Goal: Connect with others: Connect with other users

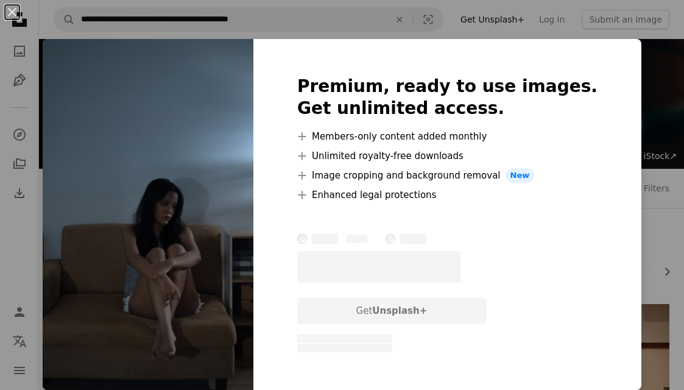
scroll to position [12823, 0]
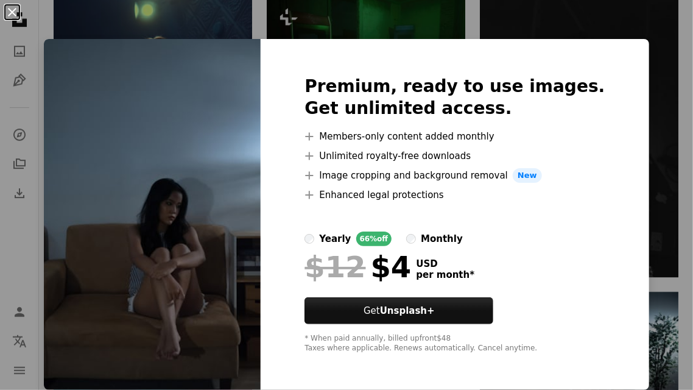
click at [14, 16] on button "An X shape" at bounding box center [12, 12] width 15 height 15
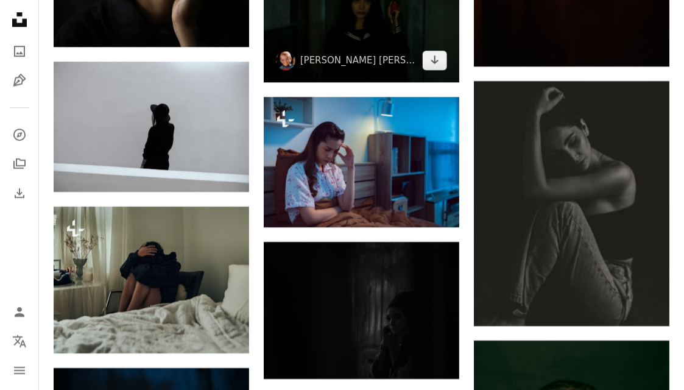
scroll to position [14500, 0]
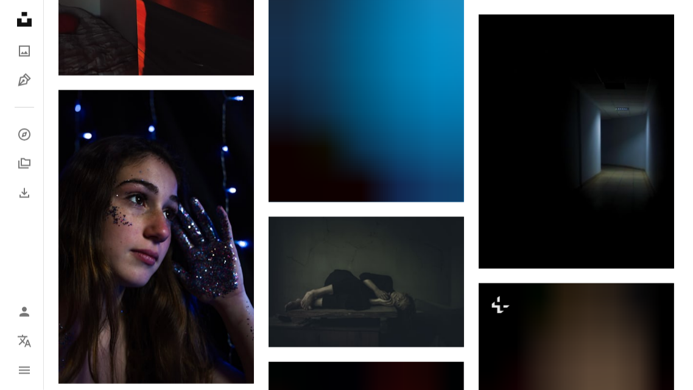
scroll to position [19009, 0]
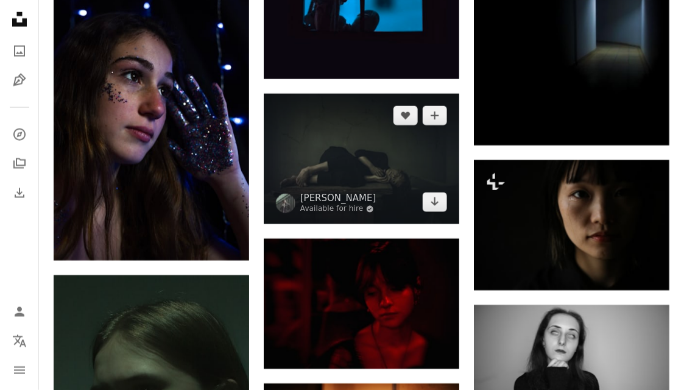
click at [403, 183] on img at bounding box center [362, 159] width 196 height 130
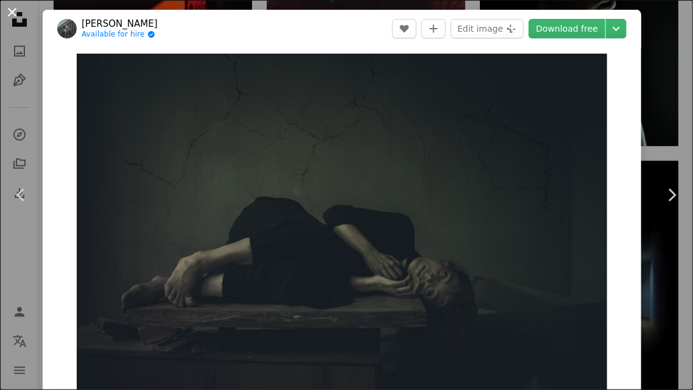
click at [16, 13] on button "An X shape" at bounding box center [12, 12] width 15 height 15
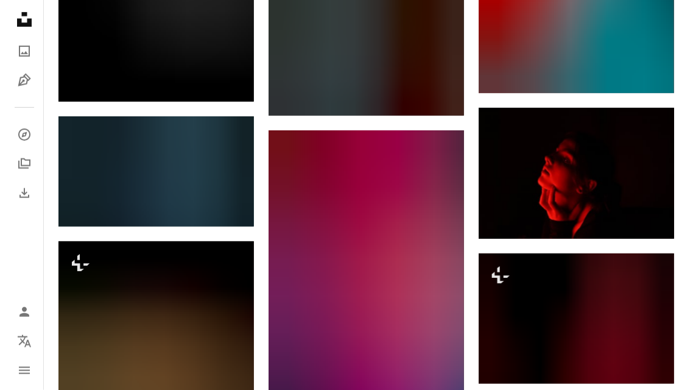
scroll to position [33506, 0]
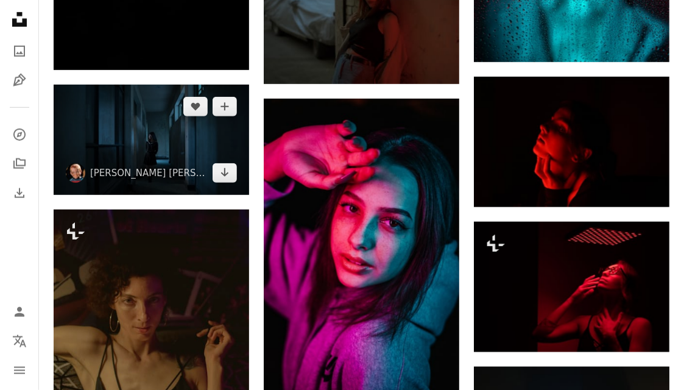
click at [210, 157] on img at bounding box center [152, 140] width 196 height 110
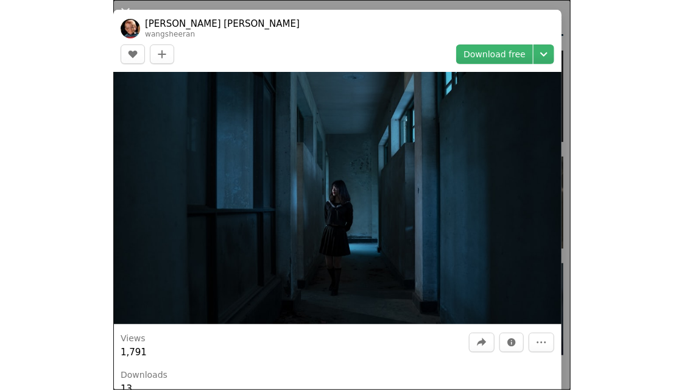
scroll to position [33506, 0]
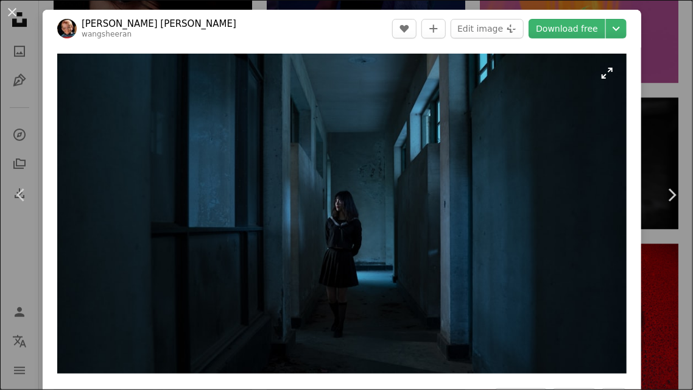
click at [552, 102] on img "Zoom in on this image" at bounding box center [342, 214] width 570 height 320
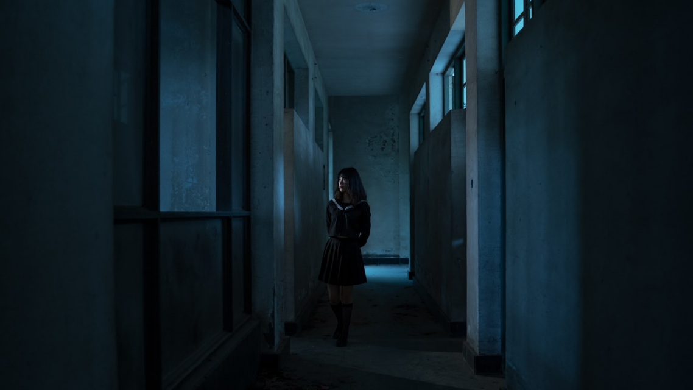
click at [651, 25] on img "Zoom out on this image" at bounding box center [346, 194] width 694 height 390
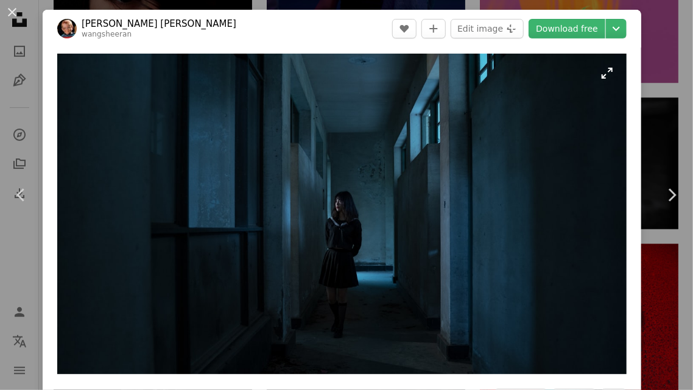
click at [593, 79] on img "Zoom in on this image" at bounding box center [342, 214] width 570 height 320
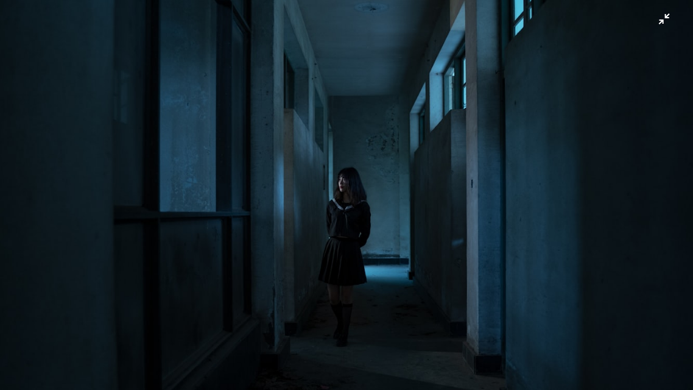
click at [652, 25] on img "Zoom out on this image" at bounding box center [346, 194] width 694 height 390
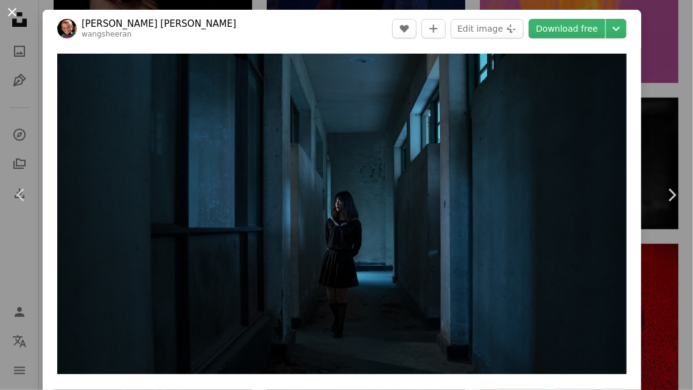
click at [5, 14] on button "An X shape" at bounding box center [12, 12] width 15 height 15
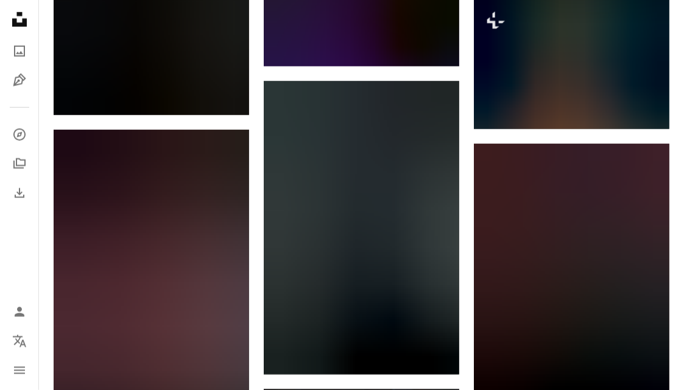
scroll to position [36066, 0]
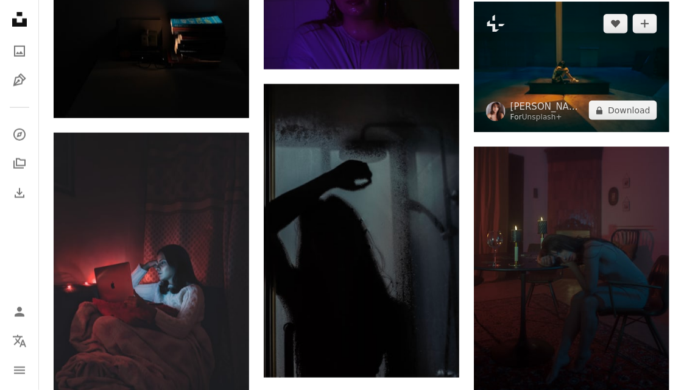
click at [497, 121] on img at bounding box center [495, 111] width 19 height 19
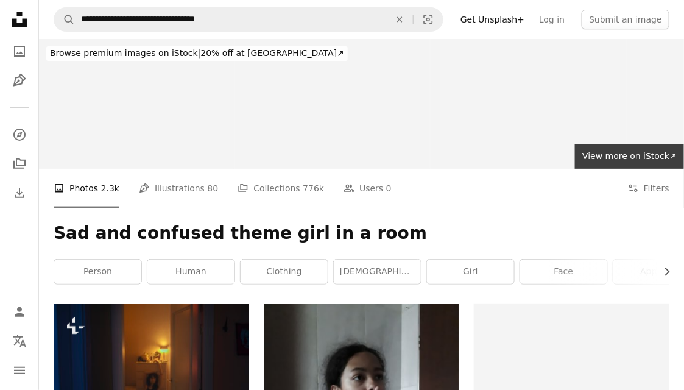
scroll to position [1, 0]
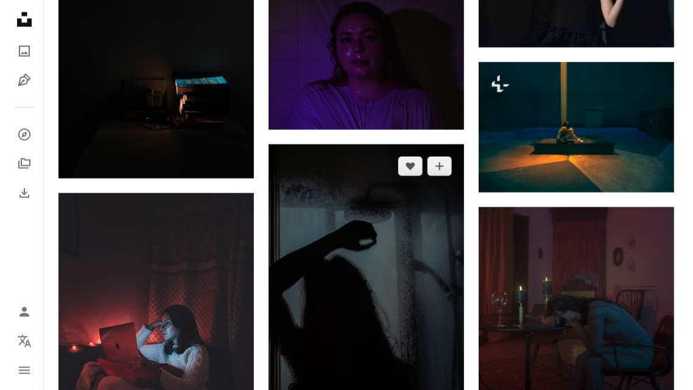
scroll to position [36005, 0]
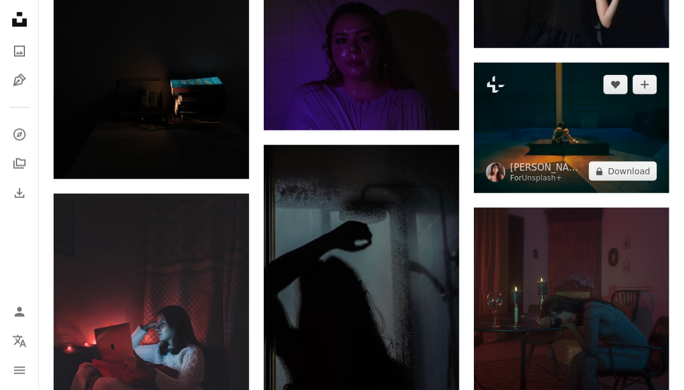
click at [534, 144] on img at bounding box center [572, 128] width 196 height 130
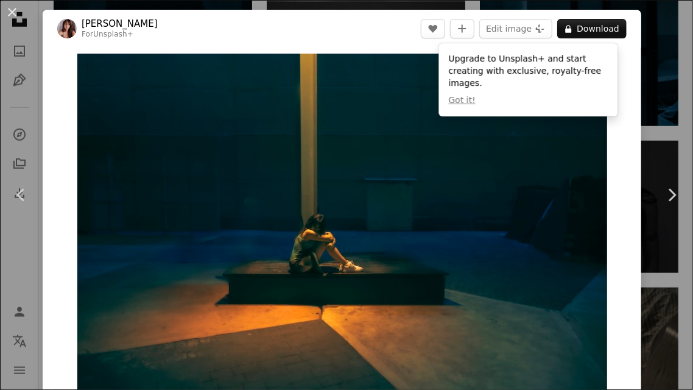
click at [317, 241] on img "Zoom in on this image" at bounding box center [342, 230] width 530 height 353
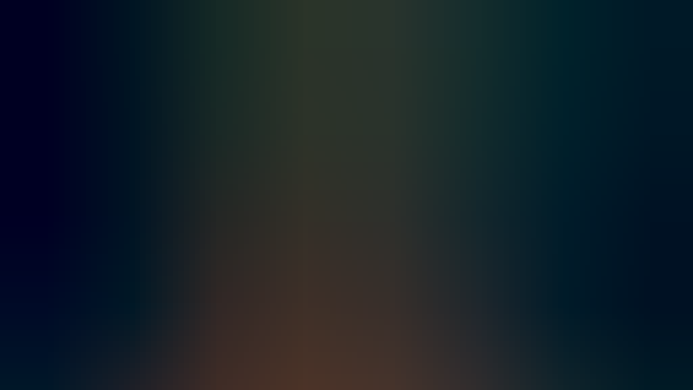
scroll to position [30, 0]
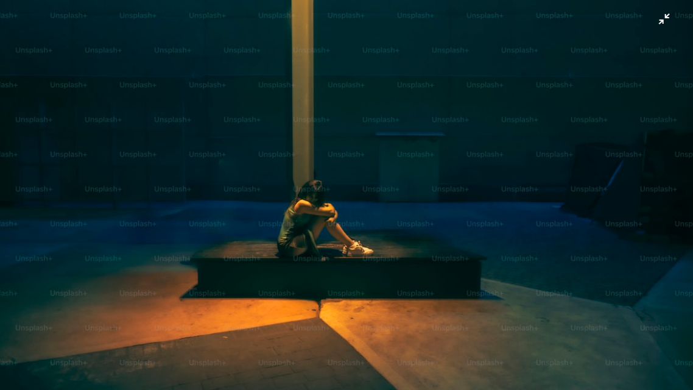
click at [306, 208] on img "Zoom out on this image" at bounding box center [346, 201] width 694 height 463
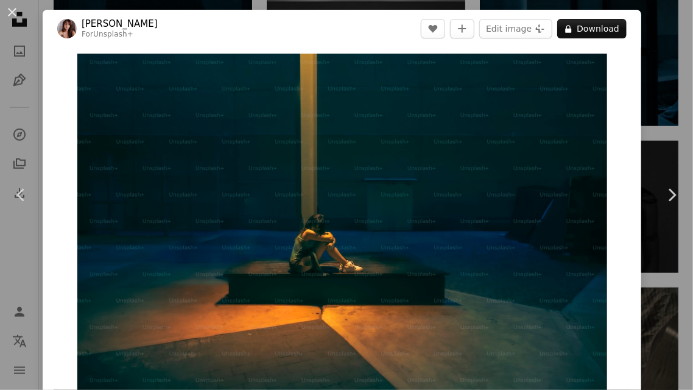
scroll to position [16, 0]
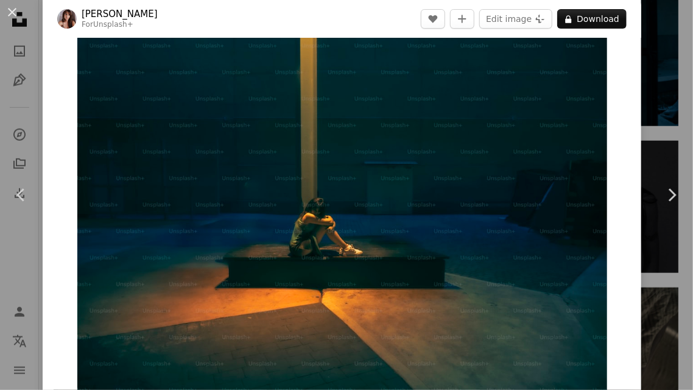
click at [306, 208] on img "Zoom in on this image" at bounding box center [342, 213] width 530 height 353
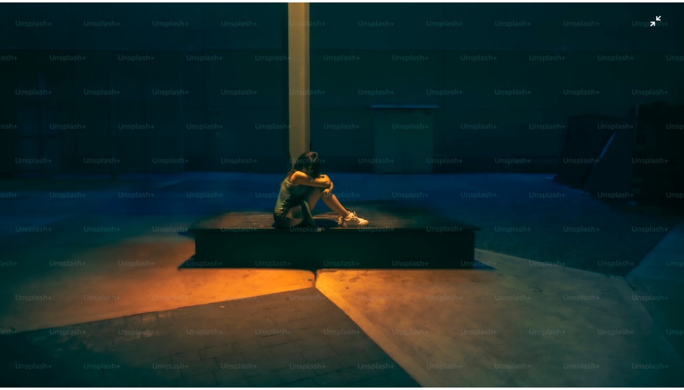
scroll to position [60, 0]
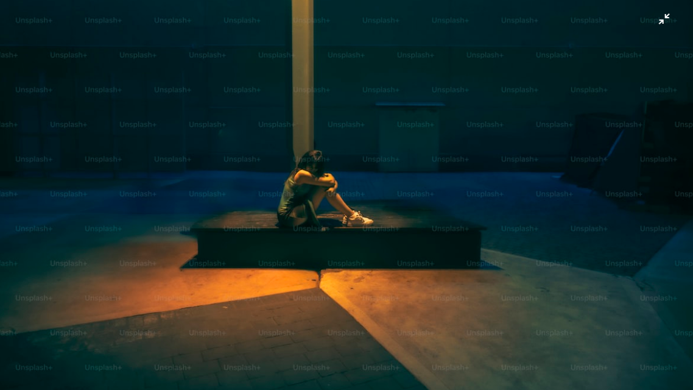
click at [308, 209] on img "Zoom out on this image" at bounding box center [346, 171] width 694 height 463
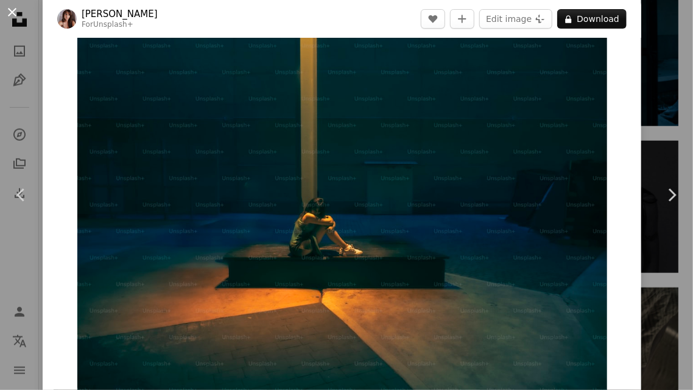
click at [12, 12] on button "An X shape" at bounding box center [12, 12] width 15 height 15
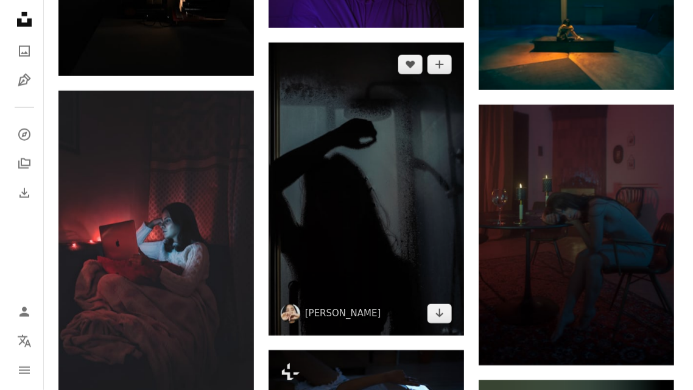
scroll to position [36126, 0]
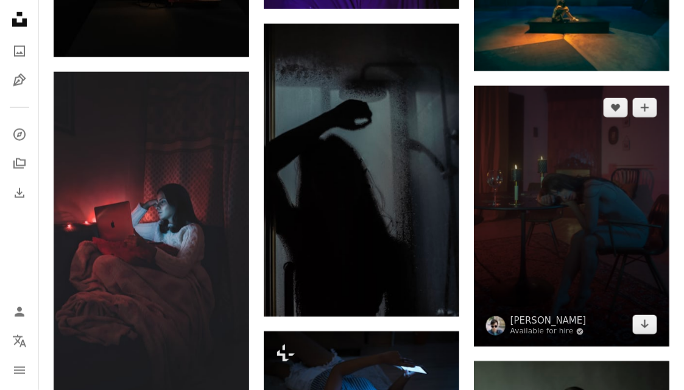
click at [574, 158] on img at bounding box center [572, 216] width 196 height 261
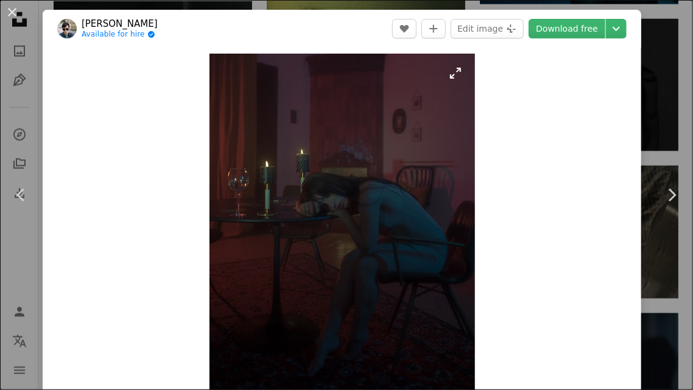
drag, startPoint x: 574, startPoint y: 158, endPoint x: 364, endPoint y: 196, distance: 212.9
click at [364, 196] on img "Zoom in on this image" at bounding box center [343, 231] width 266 height 354
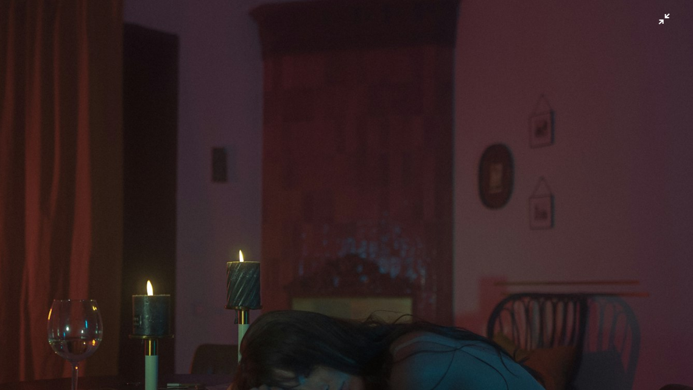
scroll to position [256, 0]
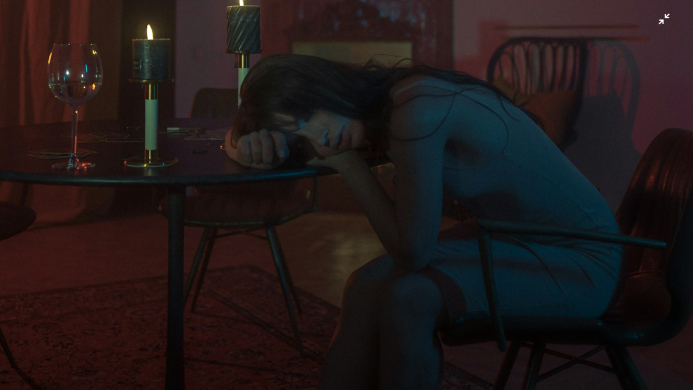
click at [364, 196] on img "Zoom out on this image" at bounding box center [346, 207] width 694 height 926
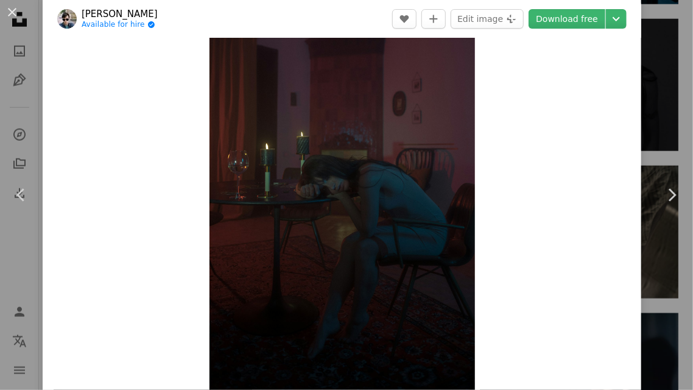
click at [364, 196] on img "Zoom in on this image" at bounding box center [343, 213] width 266 height 354
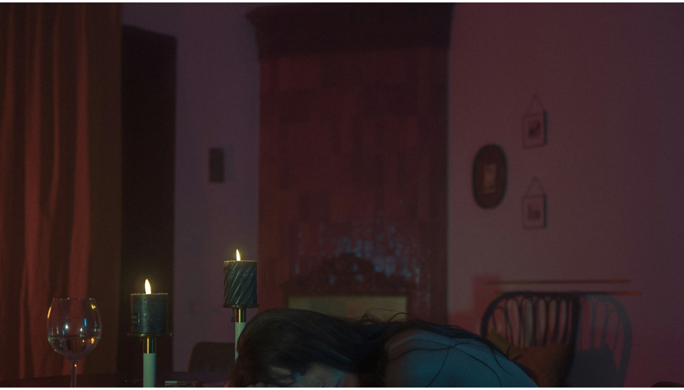
scroll to position [256, 0]
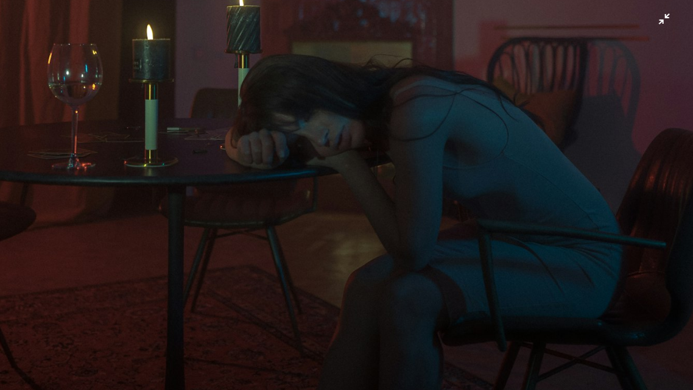
click at [364, 196] on img "Zoom out on this image" at bounding box center [346, 207] width 694 height 926
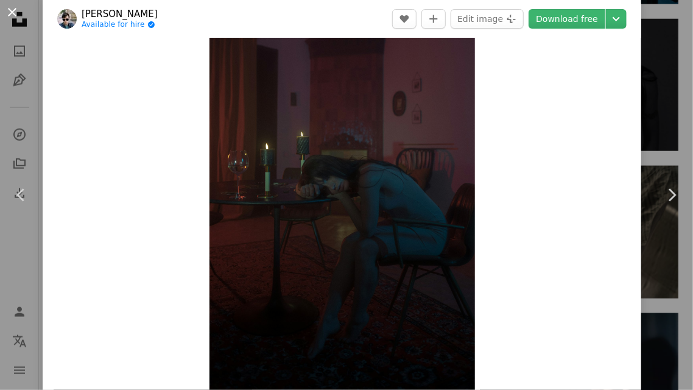
click at [13, 17] on button "An X shape" at bounding box center [12, 12] width 15 height 15
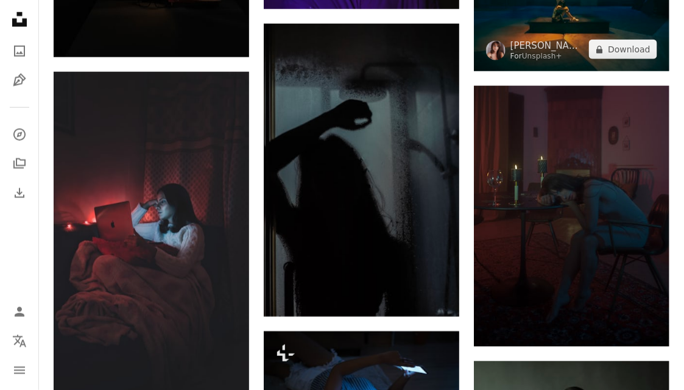
click at [541, 71] on img at bounding box center [572, 6] width 196 height 130
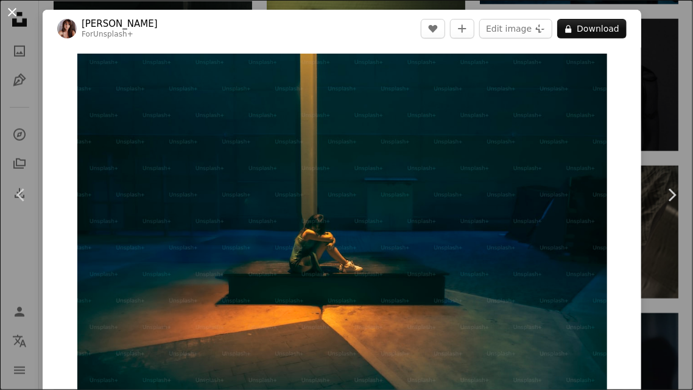
click at [9, 9] on button "An X shape" at bounding box center [12, 12] width 15 height 15
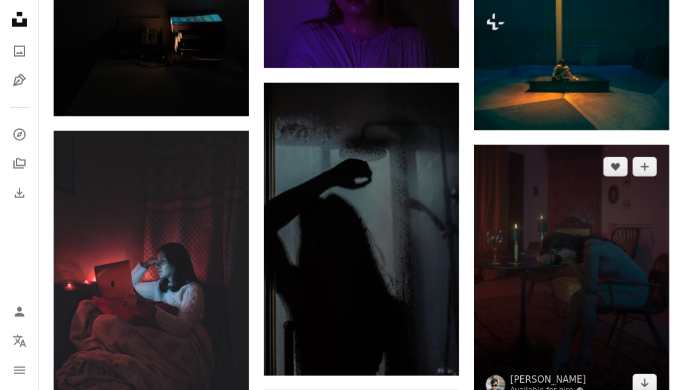
scroll to position [36066, 0]
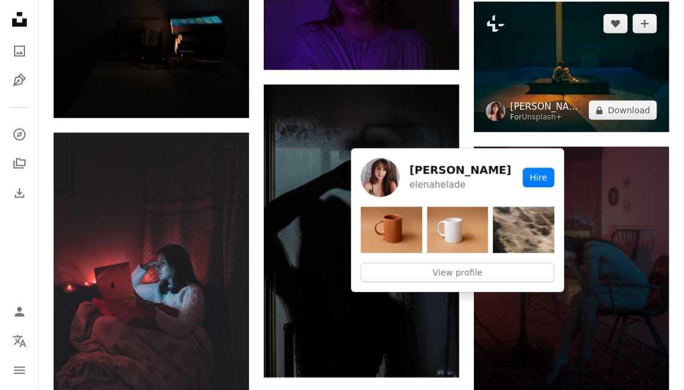
click at [521, 113] on link "[PERSON_NAME]" at bounding box center [547, 107] width 74 height 12
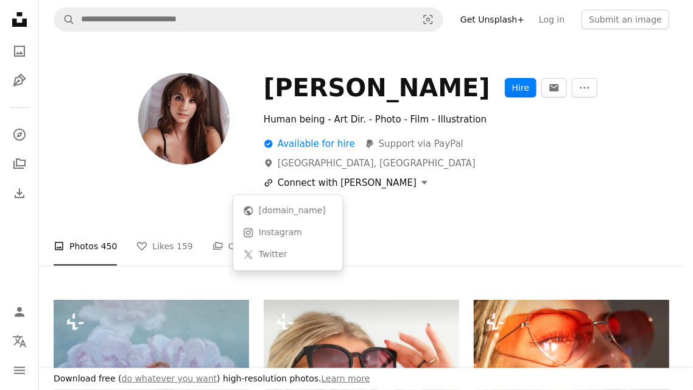
click at [280, 184] on button "A URL sharing icon (chains) Connect with [PERSON_NAME]" at bounding box center [346, 182] width 164 height 15
click at [278, 227] on div "Instagram" at bounding box center [296, 233] width 74 height 12
